Goal: Task Accomplishment & Management: Manage account settings

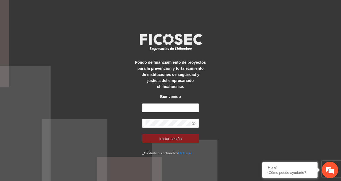
click at [68, 81] on div "Fondo de financiamiento de proyectos para la prevención y fortalecimiento de in…" at bounding box center [170, 90] width 341 height 181
click at [261, 162] on em at bounding box center [262, 162] width 6 height 6
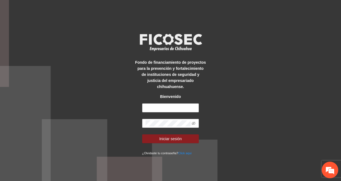
click at [233, 121] on div "Fondo de financiamiento de proyectos para la prevención y fortalecimiento de in…" at bounding box center [170, 90] width 341 height 181
click at [162, 107] on input "text" at bounding box center [170, 107] width 57 height 9
type input "**********"
click at [192, 123] on icon "eye-invisible" at bounding box center [194, 123] width 4 height 3
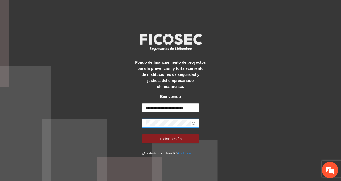
click at [192, 123] on icon "eye" at bounding box center [194, 123] width 4 height 3
click at [184, 136] on button "Iniciar sesión" at bounding box center [170, 138] width 57 height 9
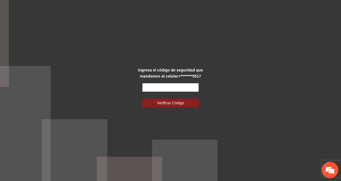
click at [157, 89] on input "text" at bounding box center [170, 87] width 57 height 9
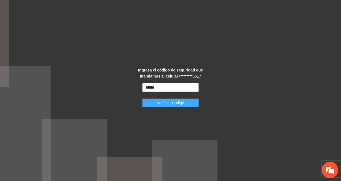
type input "******"
click at [175, 105] on span "Verificar Código" at bounding box center [170, 103] width 27 height 6
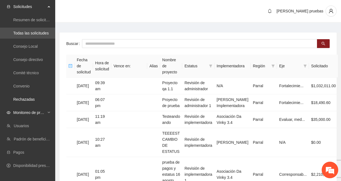
click at [43, 112] on span "Monitoreo de proyectos" at bounding box center [29, 112] width 33 height 11
click at [106, 19] on div "Diana pruebas" at bounding box center [197, 11] width 285 height 23
click at [93, 29] on main "Buscar Fecha de solicitud Hora de solicitud Vence en: Alias Nombre de proyecto …" at bounding box center [197, 163] width 285 height 281
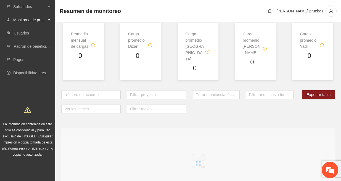
click at [46, 20] on div "Monitoreo de proyectos" at bounding box center [27, 19] width 55 height 11
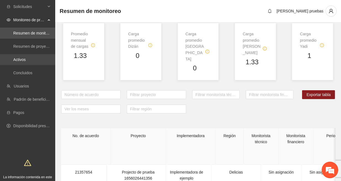
click at [26, 58] on link "Activos" at bounding box center [19, 59] width 12 height 4
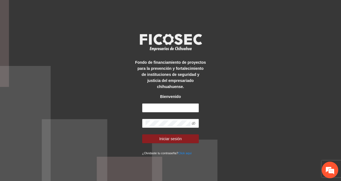
click at [101, 24] on div "Fondo de financiamiento de proyectos para la prevención y fortalecimiento de in…" at bounding box center [170, 90] width 341 height 181
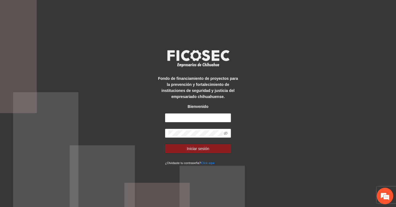
click at [295, 73] on div "Fondo de financiamiento de proyectos para la prevención y fortalecimiento de in…" at bounding box center [198, 103] width 396 height 207
click at [187, 119] on input "text" at bounding box center [198, 118] width 66 height 9
type input "**********"
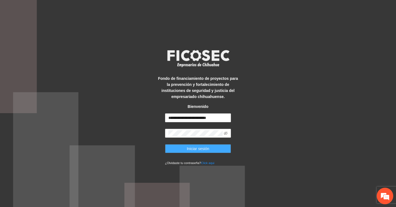
click at [205, 149] on span "Iniciar sesión" at bounding box center [198, 149] width 23 height 6
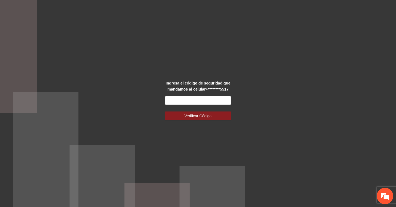
click at [181, 103] on input "text" at bounding box center [198, 100] width 66 height 9
type input "******"
click at [165, 112] on button "Verificar Código" at bounding box center [198, 116] width 66 height 9
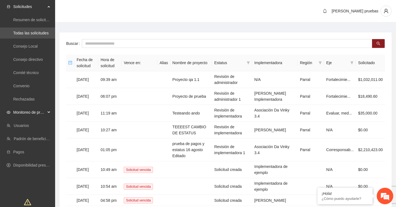
click at [46, 114] on div "Monitoreo de proyectos" at bounding box center [27, 112] width 55 height 11
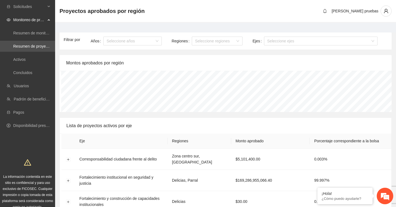
click at [109, 28] on main "Filtrar por Años Seleccione años Regiones Seleccione regiones Ejes Seleccione e…" at bounding box center [225, 149] width 341 height 253
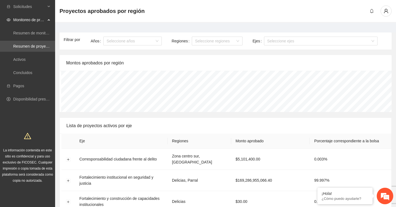
click at [92, 24] on main "Filtrar por Años Seleccione años Regiones Seleccione regiones Ejes Seleccione e…" at bounding box center [225, 149] width 341 height 253
